Goal: Information Seeking & Learning: Learn about a topic

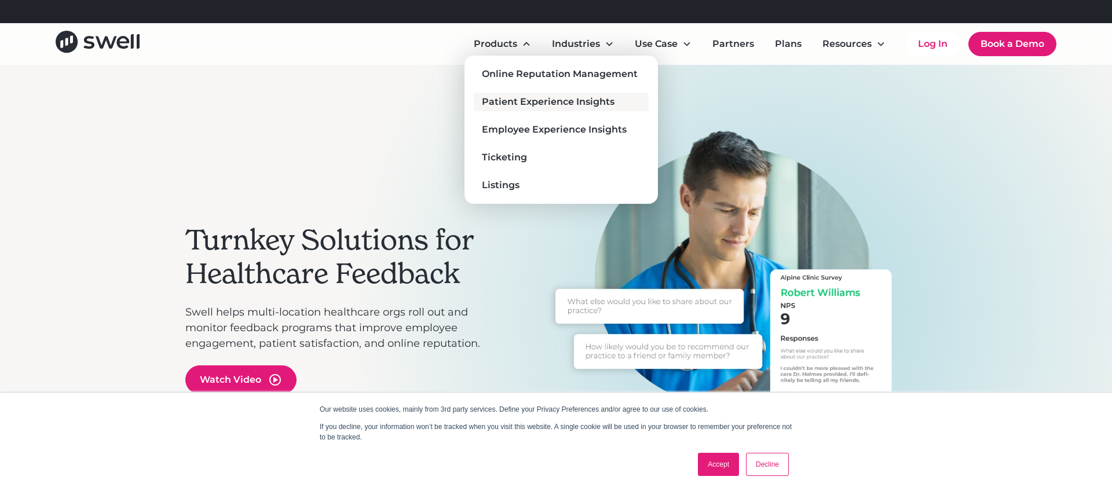
click at [516, 104] on div "Patient Experience Insights" at bounding box center [548, 102] width 133 height 14
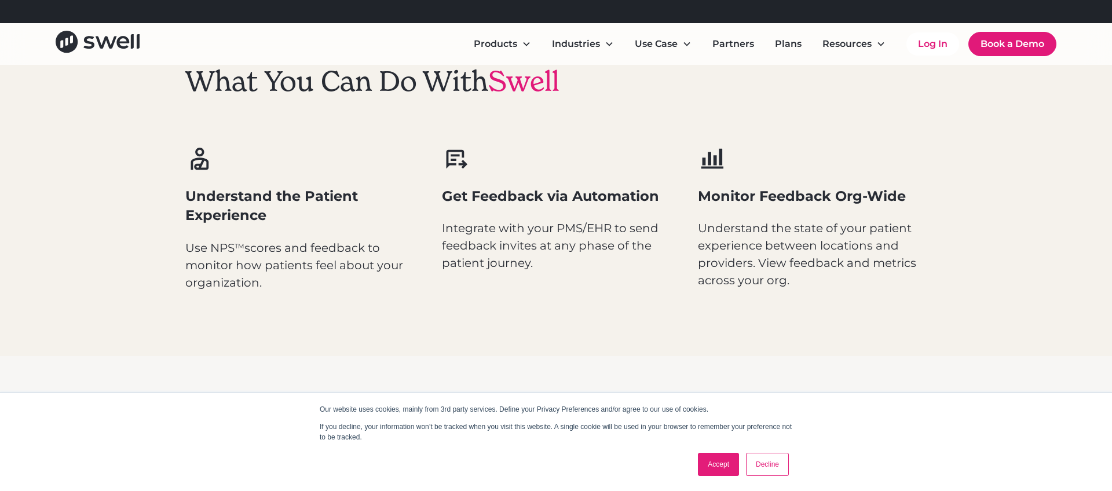
scroll to position [663, 0]
click at [184, 424] on div "Our website uses cookies, mainly from 3rd party services. Define your Privacy P…" at bounding box center [556, 441] width 1112 height 99
click at [191, 435] on div "Our website uses cookies, mainly from 3rd party services. Define your Privacy P…" at bounding box center [556, 441] width 1112 height 99
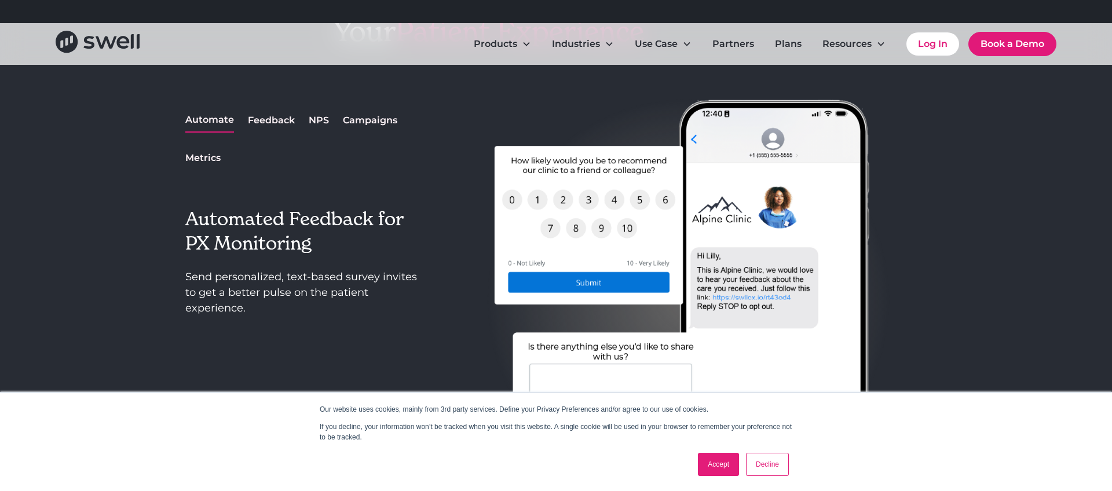
scroll to position [1080, 0]
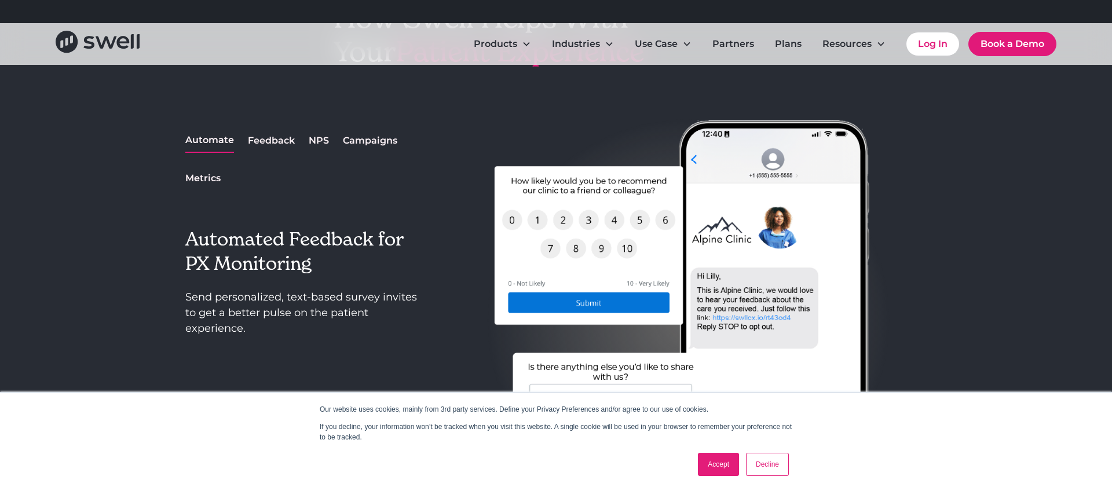
click at [481, 137] on img at bounding box center [688, 320] width 477 height 477
